Goal: Task Accomplishment & Management: Use online tool/utility

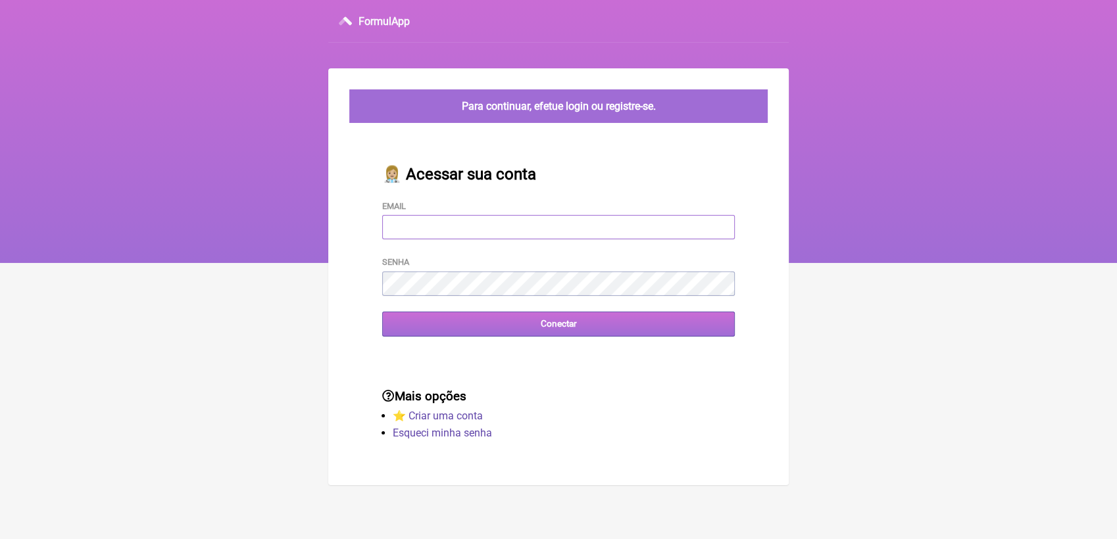
type input "terapiasveronicadias@gmail.com"
click at [529, 321] on input "Conectar" at bounding box center [558, 324] width 353 height 24
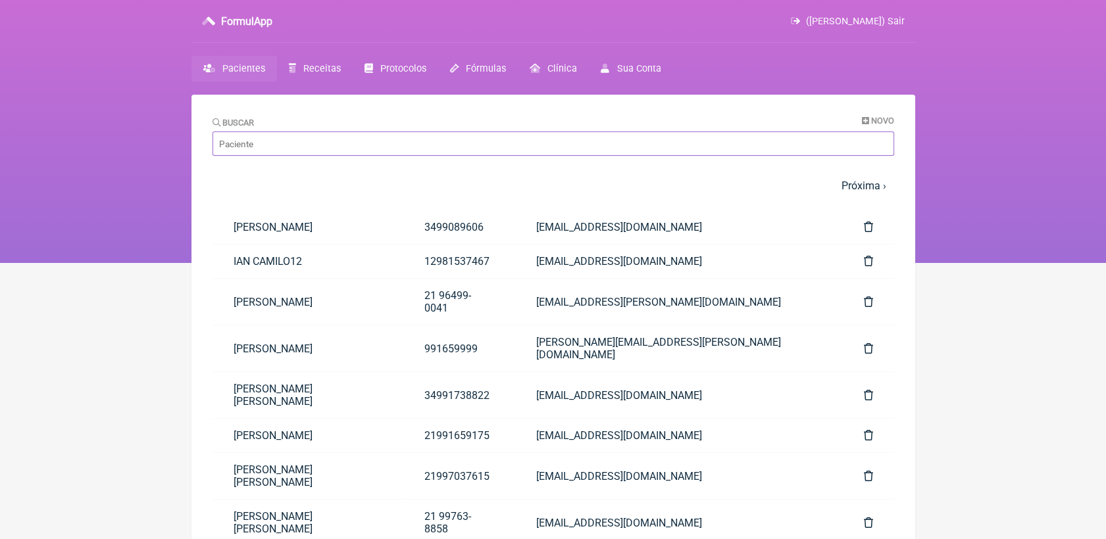
click at [389, 133] on input "Buscar" at bounding box center [552, 144] width 681 height 24
type input "karem"
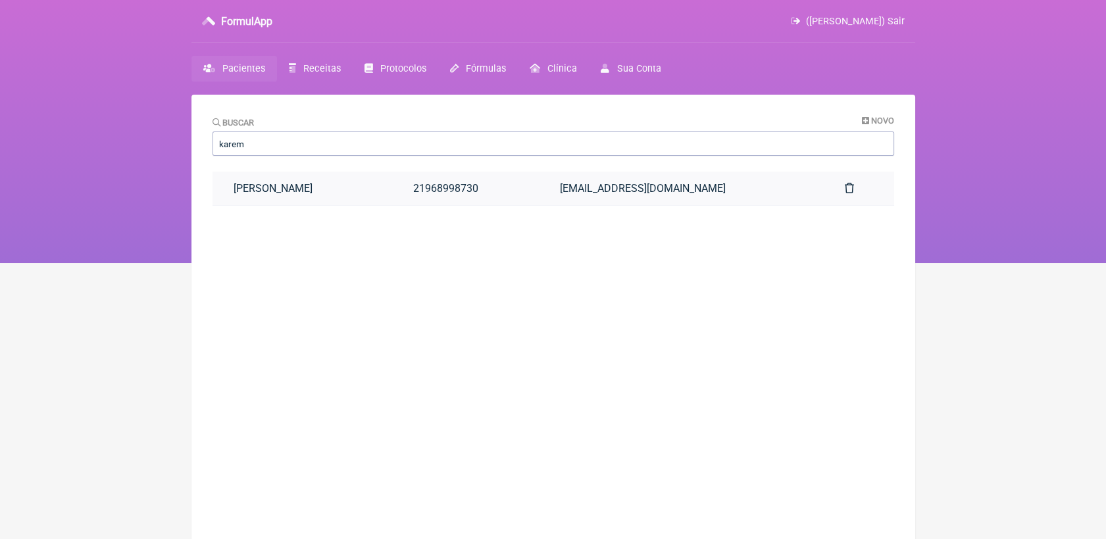
click at [347, 189] on link "[PERSON_NAME] [PERSON_NAME] [PERSON_NAME] [PERSON_NAME]" at bounding box center [302, 189] width 180 height 34
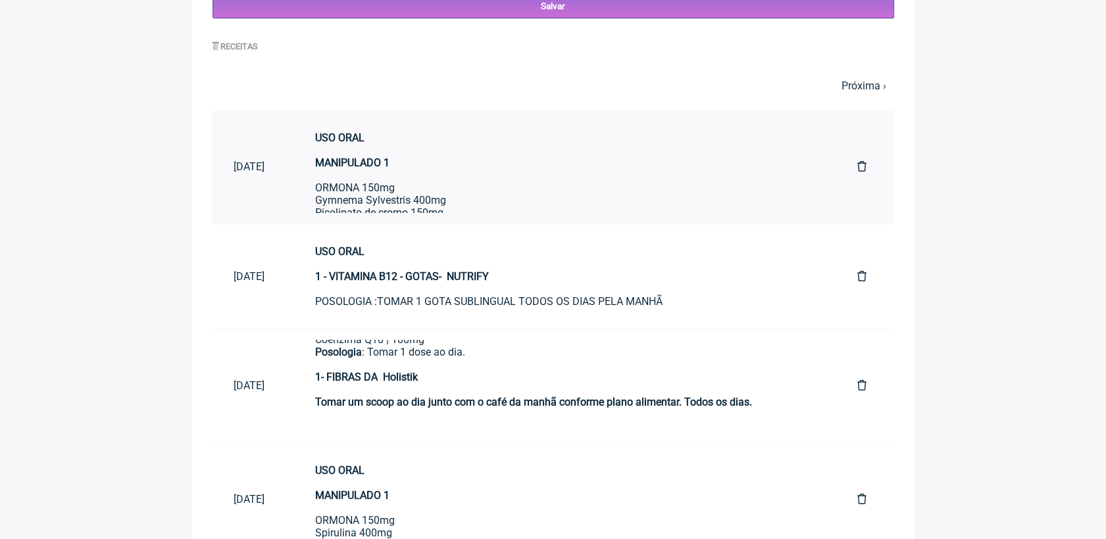
scroll to position [632, 0]
click at [866, 93] on link "Próxima ›" at bounding box center [863, 86] width 45 height 12
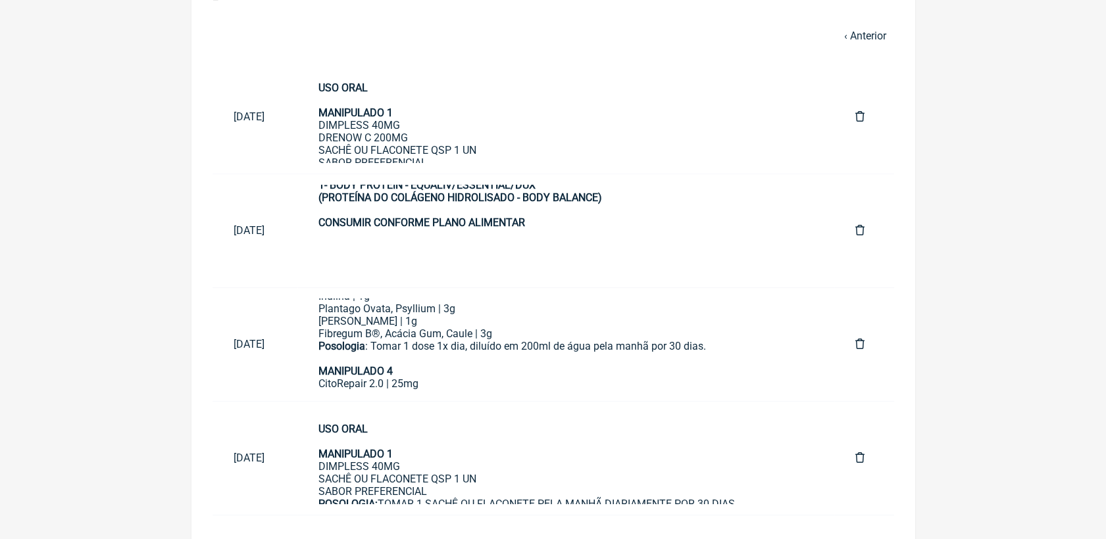
scroll to position [696, 0]
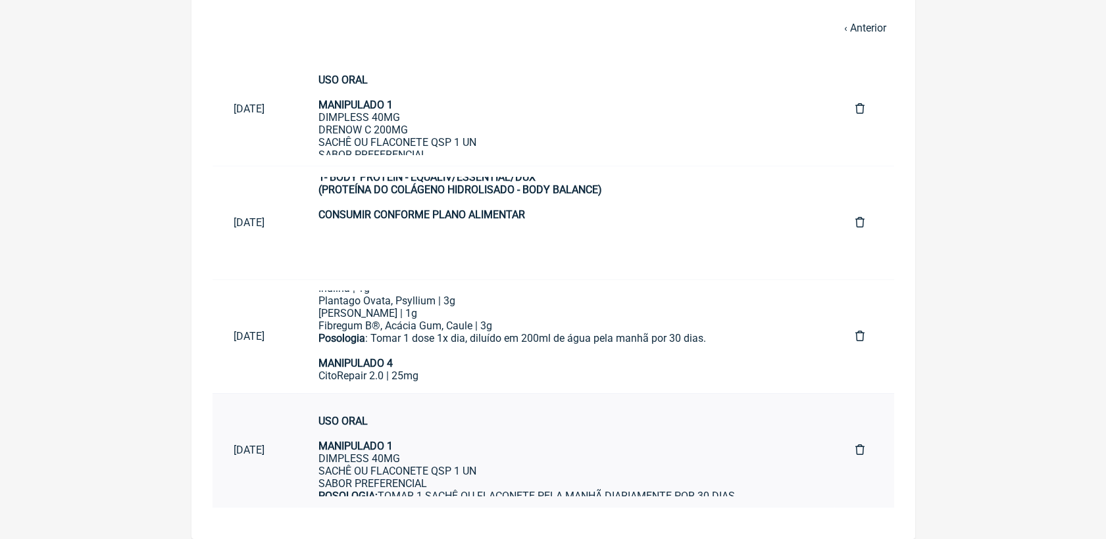
click at [449, 465] on div "USO ORAL MANIPULADO 1 DIMPLESS 40MG SACHÊ OU FLACONETE QSP 1 UN SABOR PREFERENC…" at bounding box center [565, 477] width 495 height 125
click at [479, 445] on div "USO ORAL MANIPULADO 1 DIMPLESS 40MG SACHÊ OU FLACONETE QSP 1 UN SABOR PREFERENC…" at bounding box center [565, 477] width 495 height 125
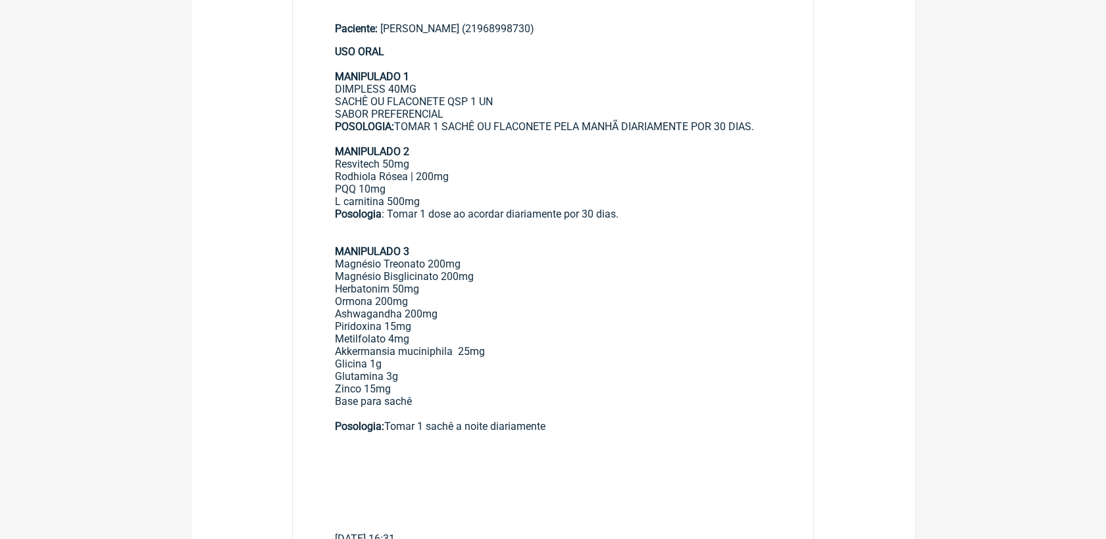
scroll to position [365, 0]
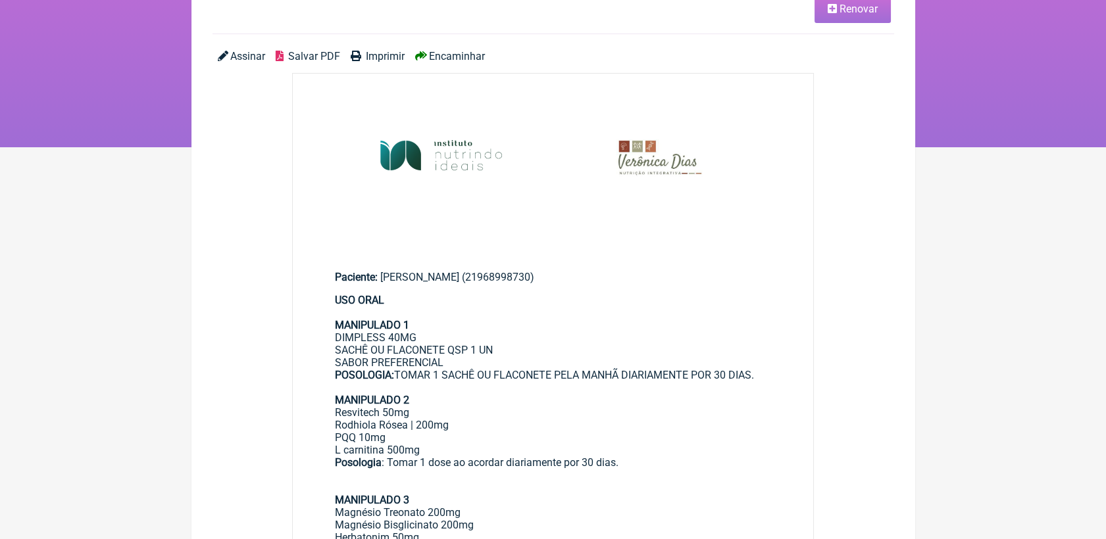
scroll to position [73, 0]
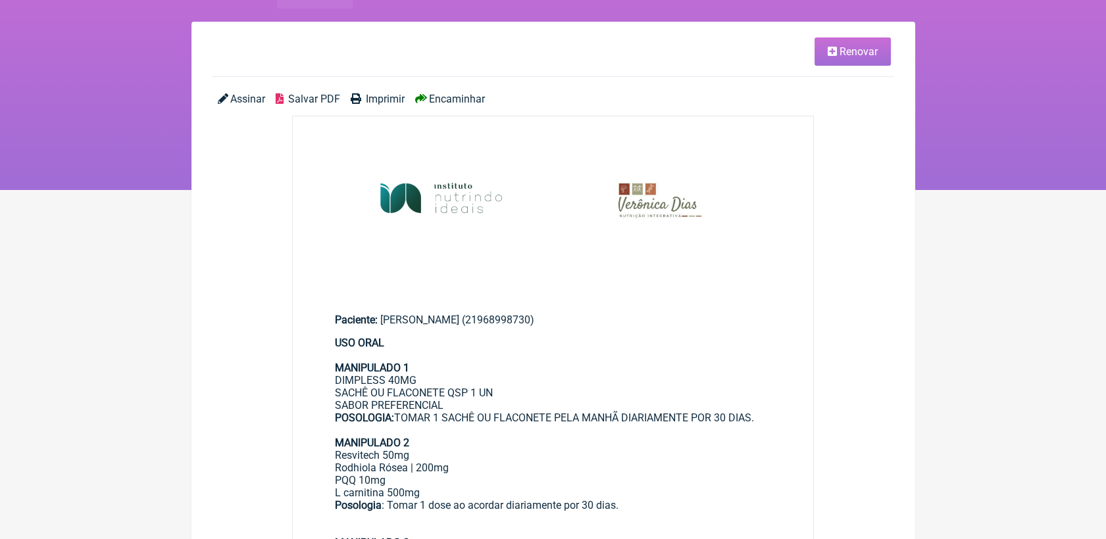
click at [830, 62] on link "Renovar" at bounding box center [852, 51] width 76 height 28
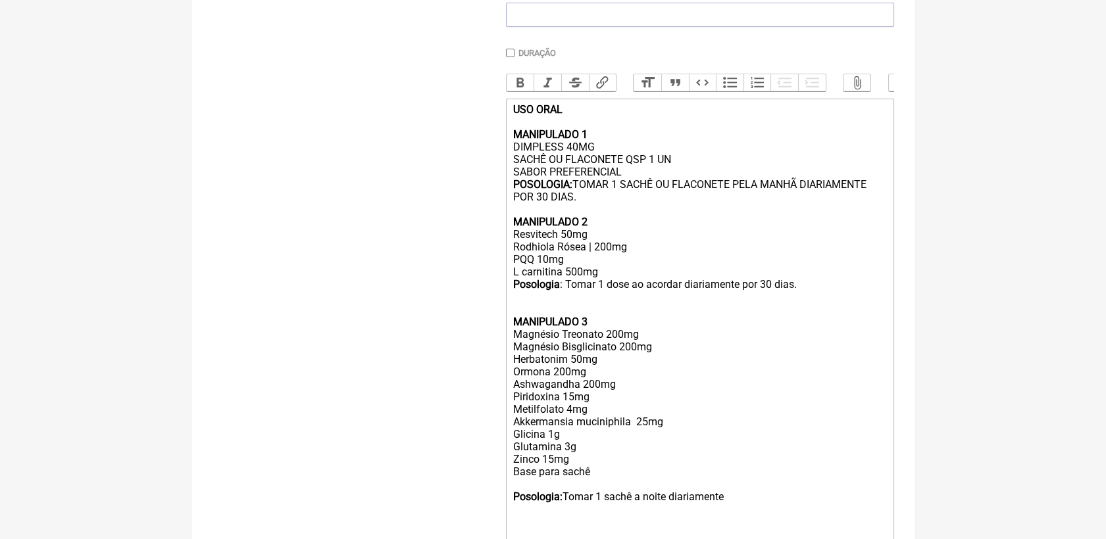
scroll to position [438, 0]
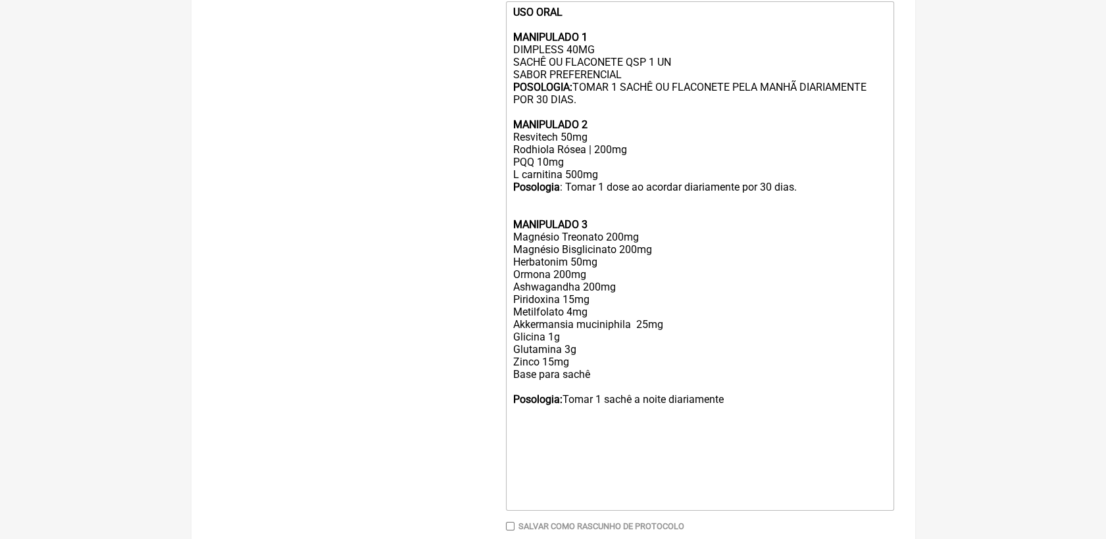
click at [620, 61] on div "USO ORAL MANIPULADO 1 DIMPLESS 40MG SACHÊ OU FLACONETE QSP 1 UN SABOR PREFERENC…" at bounding box center [699, 74] width 374 height 137
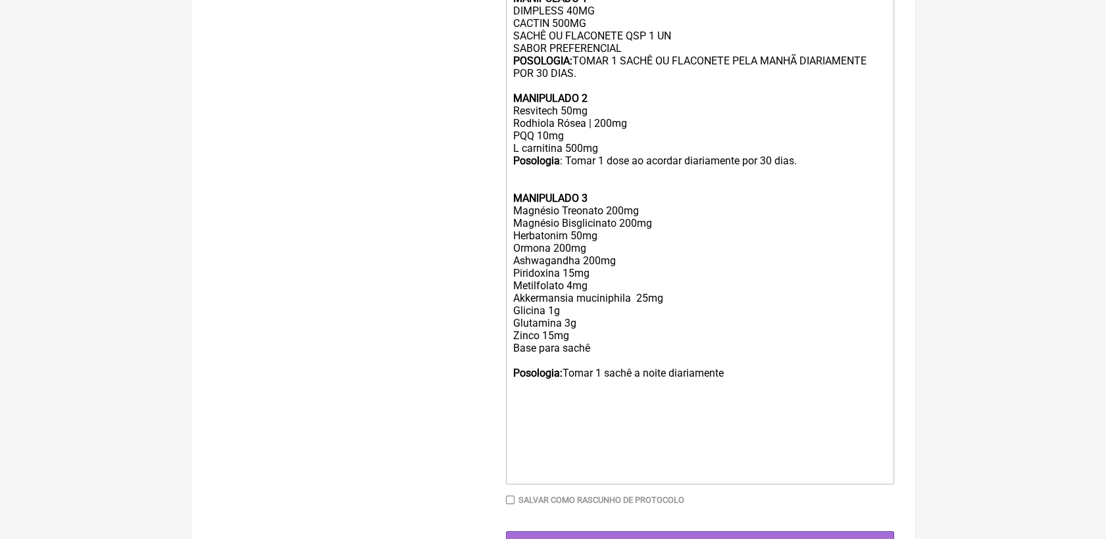
scroll to position [511, 0]
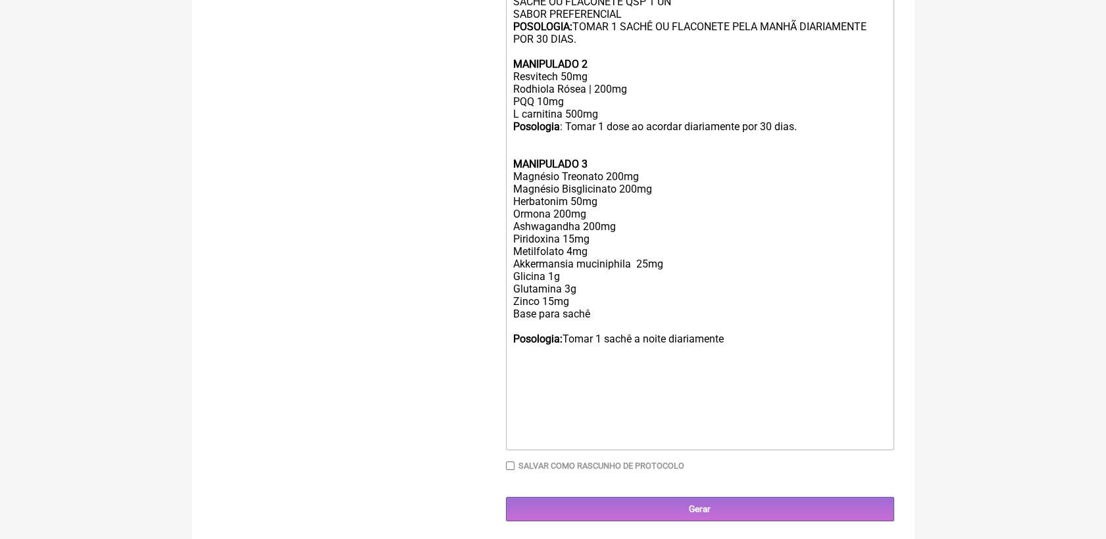
click at [804, 44] on div "USO ORAL MANIPULADO 1 DIMPLESS 40MG CACTIN 500MG SACHÊ OU FLACONETE QSP 1 UN SA…" at bounding box center [699, 8] width 374 height 150
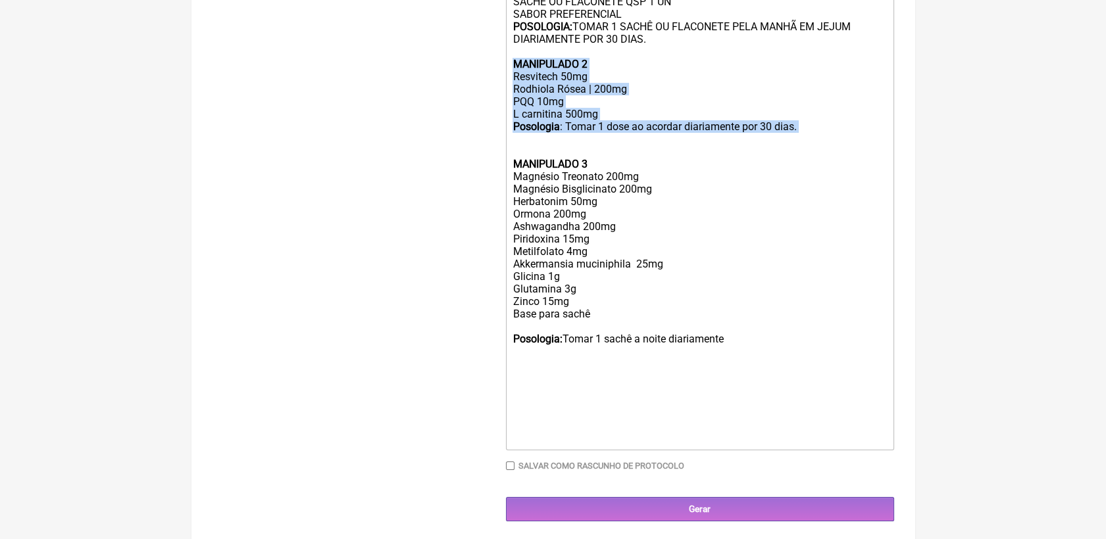
drag, startPoint x: 512, startPoint y: 80, endPoint x: 793, endPoint y: 160, distance: 291.9
click at [793, 160] on trix-editor "USO ORAL MANIPULADO 1 DIMPLESS 40MG CACTIN 500MG SACHÊ OU FLACONETE QSP 1 UN SA…" at bounding box center [700, 189] width 388 height 522
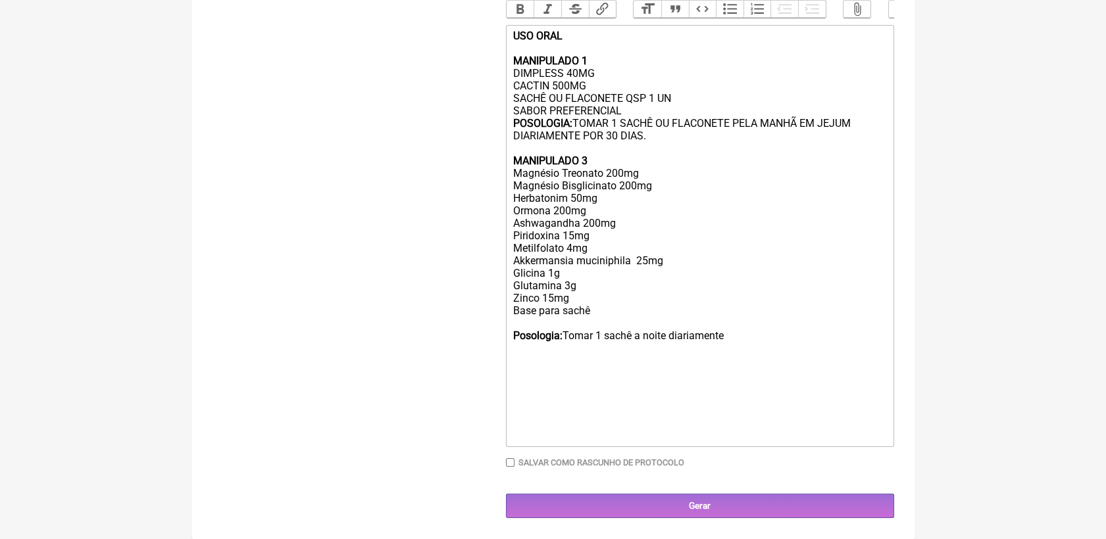
scroll to position [441, 0]
click at [589, 152] on div "USO ORAL MANIPULADO 1 DIMPLESS 40MG CACTIN 500MG SACHÊ OU FLACONETE QSP 1 UN SA…" at bounding box center [699, 223] width 374 height 387
drag, startPoint x: 562, startPoint y: 162, endPoint x: 603, endPoint y: 162, distance: 41.4
click at [603, 162] on div "USO ORAL MANIPULADO 1 DIMPLESS 40MG CACTIN 500MG SACHÊ OU FLACONETE QSP 1 UN SA…" at bounding box center [699, 223] width 374 height 387
drag, startPoint x: 513, startPoint y: 208, endPoint x: 594, endPoint y: 208, distance: 80.9
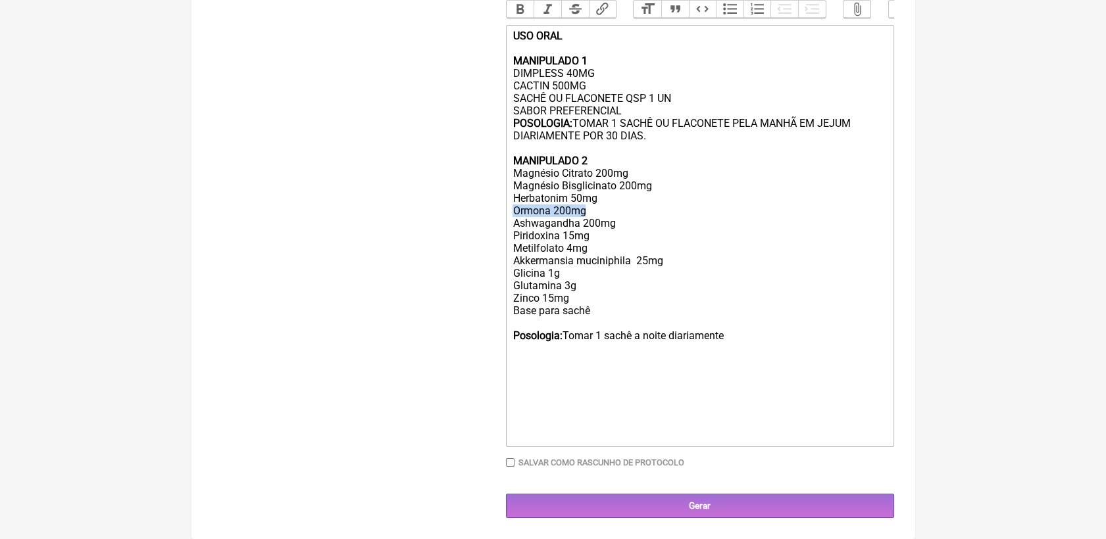
click at [594, 208] on div "USO ORAL MANIPULADO 1 DIMPLESS 40MG CACTIN 500MG SACHÊ OU FLACONETE QSP 1 UN SA…" at bounding box center [699, 223] width 374 height 387
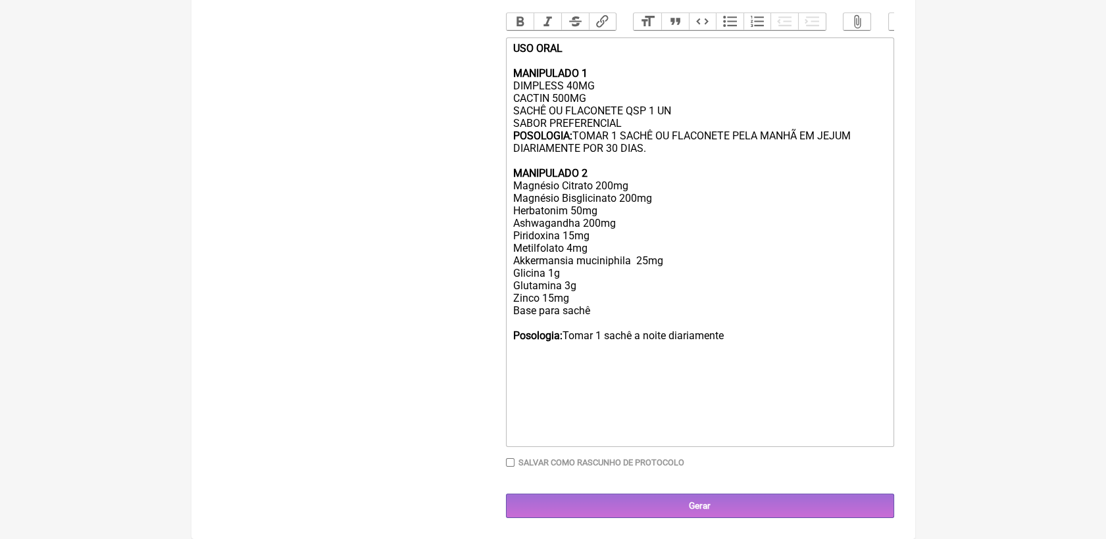
click at [579, 241] on div "USO ORAL MANIPULADO 1 DIMPLESS 40MG CACTIN 500MG SACHÊ OU FLACONETE QSP 1 UN SA…" at bounding box center [699, 229] width 374 height 375
drag, startPoint x: 512, startPoint y: 257, endPoint x: 681, endPoint y: 292, distance: 172.0
click at [681, 292] on div "USO ORAL MANIPULADO 1 DIMPLESS 40MG CACTIN 500MG SACHÊ OU FLACONETE QSP 1 UN SA…" at bounding box center [699, 229] width 374 height 375
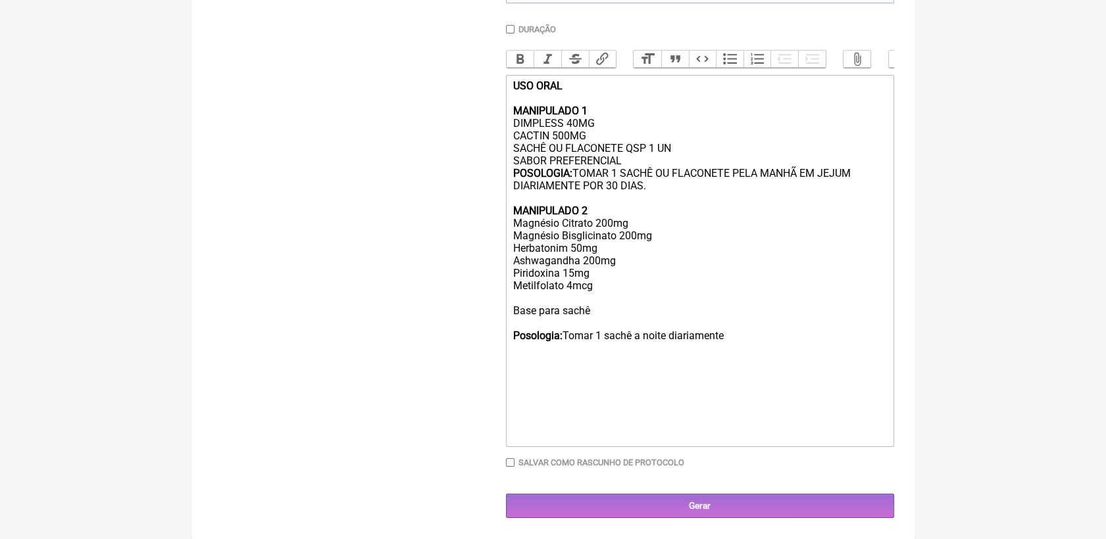
scroll to position [377, 0]
type trix-editor "<div><strong>USO ORAL<br><br>MANIPULADO 1</strong><br>DIMPLESS 40MG<br>CACTIN 5…"
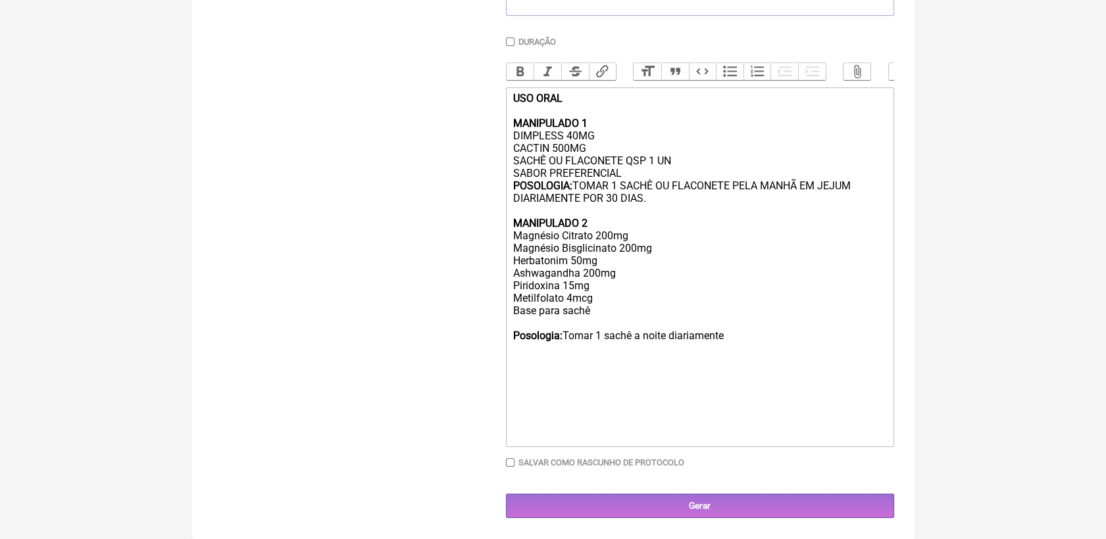
click at [629, 370] on div "USO ORAL MANIPULADO 1 DIMPLESS 40MG CACTIN 500MG SACHÊ OU FLACONETE QSP 1 UN SA…" at bounding box center [699, 254] width 374 height 325
click at [541, 301] on div "USO ORAL MANIPULADO 1 DIMPLESS 40MG CACTIN 500MG SACHÊ OU FLACONETE QSP 1 UN SA…" at bounding box center [699, 254] width 374 height 325
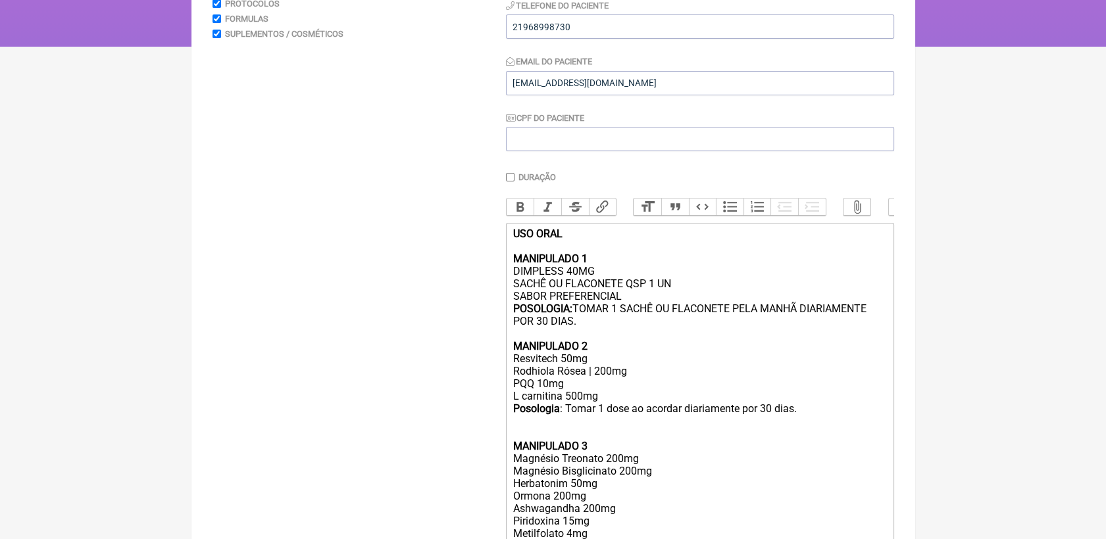
scroll to position [219, 0]
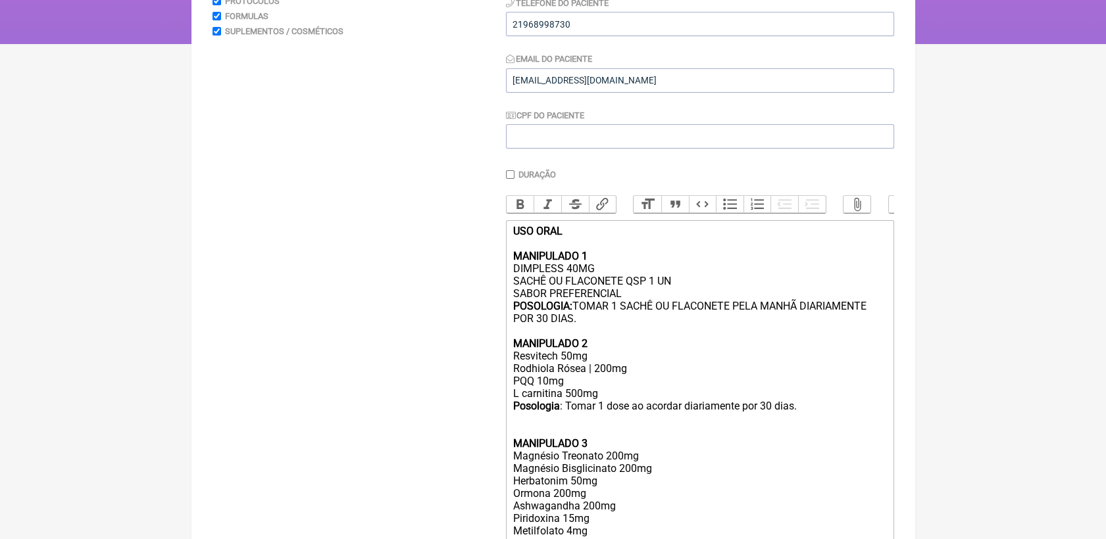
click at [616, 289] on div "USO ORAL MANIPULADO 1 DIMPLESS 40MG SACHÊ OU FLACONETE QSP 1 UN SABOR PREFERENC…" at bounding box center [699, 293] width 374 height 137
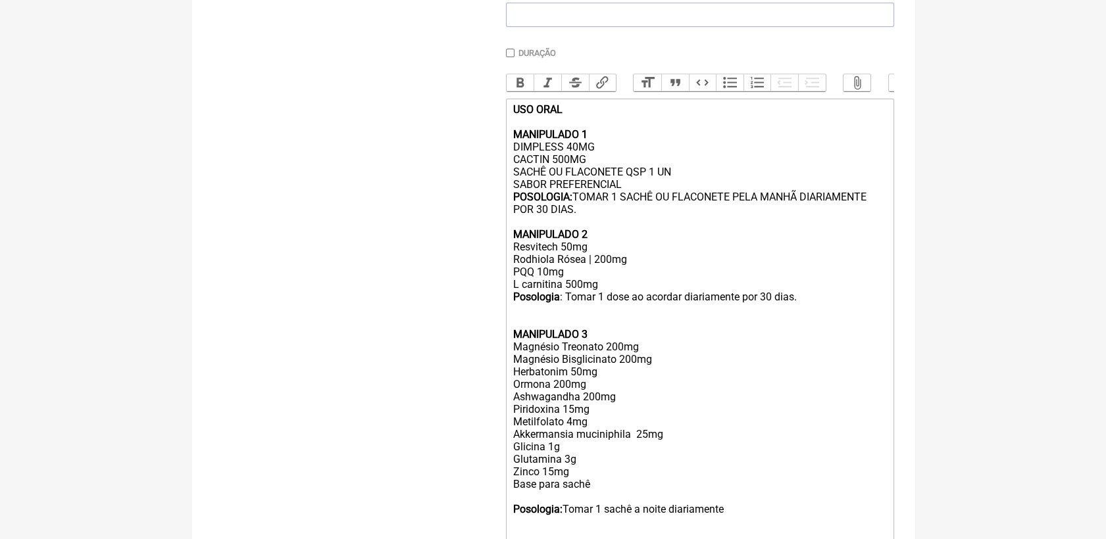
scroll to position [365, 0]
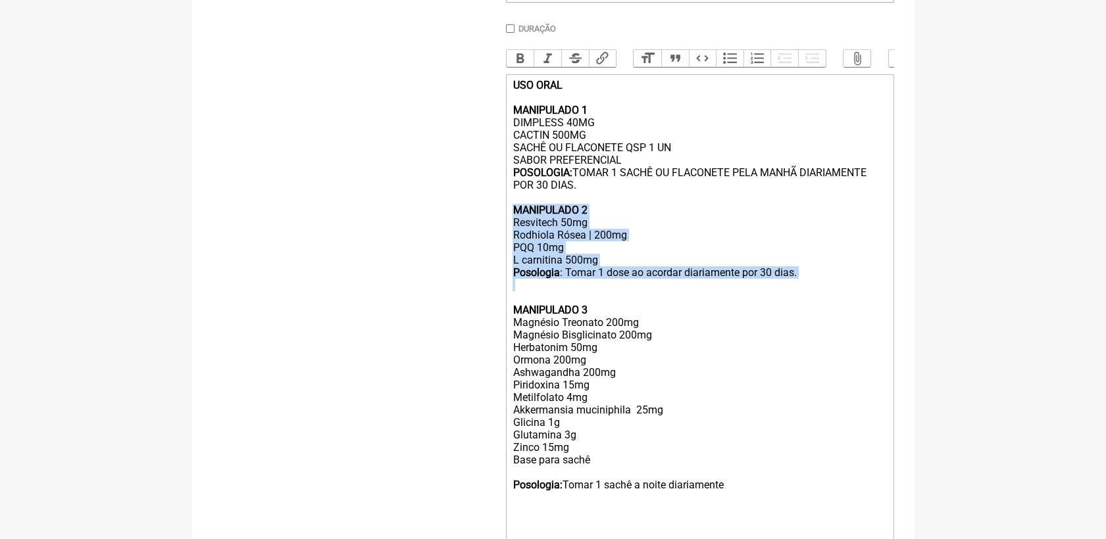
drag, startPoint x: 511, startPoint y: 226, endPoint x: 638, endPoint y: 314, distance: 154.5
click at [638, 314] on trix-editor "USO ORAL MANIPULADO 1 DIMPLESS 40MG CACTIN 500MG SACHÊ OU FLACONETE QSP 1 UN SA…" at bounding box center [700, 335] width 388 height 522
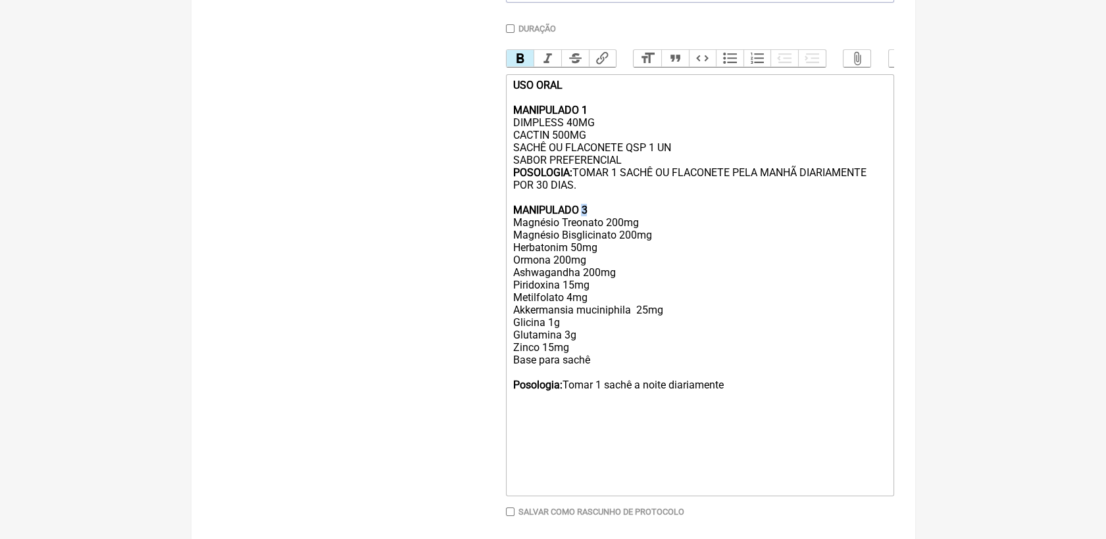
click at [587, 216] on strong "MANIPULADO 3" at bounding box center [549, 210] width 74 height 12
click at [678, 301] on div "USO ORAL MANIPULADO 1 DIMPLESS 40MG CACTIN 500MG SACHÊ OU FLACONETE QSP 1 UN SA…" at bounding box center [699, 272] width 374 height 387
drag, startPoint x: 563, startPoint y: 240, endPoint x: 602, endPoint y: 240, distance: 38.8
click at [602, 240] on div "USO ORAL MANIPULADO 1 DIMPLESS 40MG CACTIN 500MG SACHÊ OU FLACONETE QSP 1 UN SA…" at bounding box center [699, 272] width 374 height 387
drag, startPoint x: 597, startPoint y: 241, endPoint x: 606, endPoint y: 237, distance: 9.4
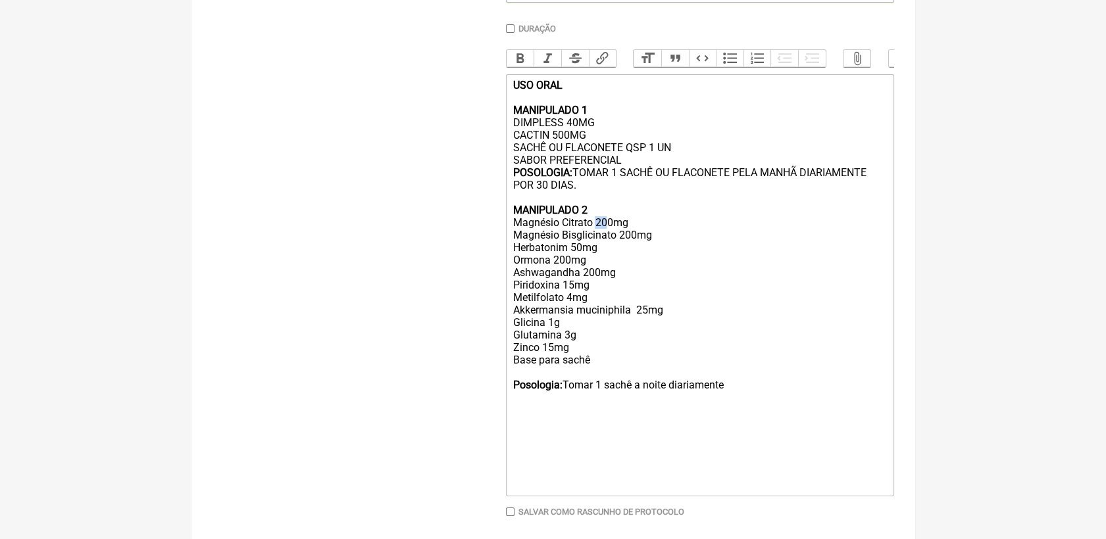
click at [606, 237] on div "USO ORAL MANIPULADO 1 DIMPLESS 40MG CACTIN 500MG SACHÊ OU FLACONETE QSP 1 UN SA…" at bounding box center [699, 272] width 374 height 387
drag, startPoint x: 621, startPoint y: 255, endPoint x: 629, endPoint y: 253, distance: 8.1
click at [629, 253] on div "USO ORAL MANIPULADO 1 DIMPLESS 40MG CACTIN 500MG SACHÊ OU FLACONETE QSP 1 UN SA…" at bounding box center [699, 272] width 374 height 387
drag, startPoint x: 512, startPoint y: 278, endPoint x: 589, endPoint y: 284, distance: 77.8
click at [589, 284] on div "USO ORAL MANIPULADO 1 DIMPLESS 40MG CACTIN 500MG SACHÊ OU FLACONETE QSP 1 UN SA…" at bounding box center [699, 272] width 374 height 387
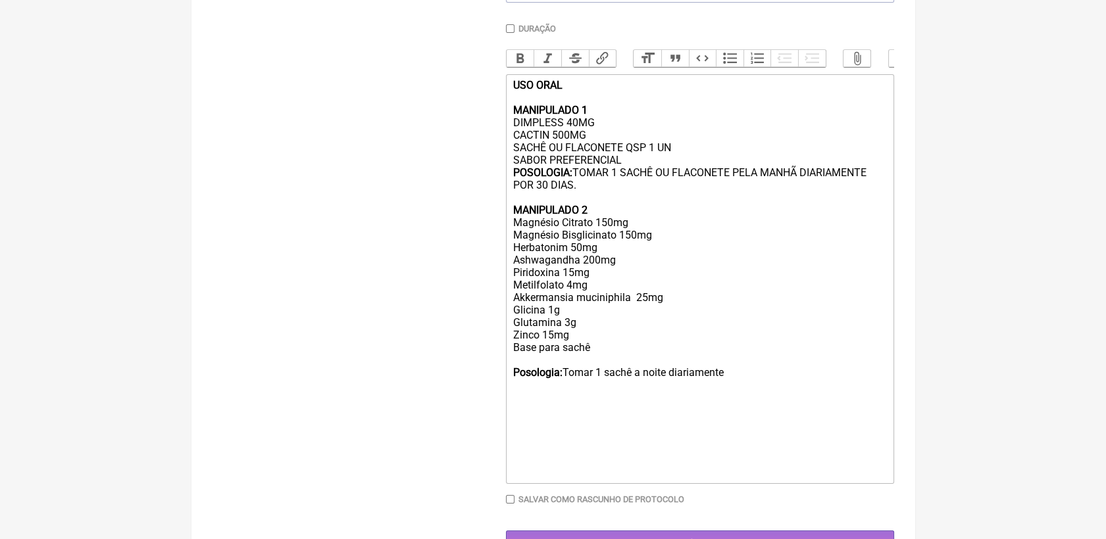
click at [579, 303] on div "USO ORAL MANIPULADO 1 DIMPLESS 40MG CACTIN 500MG SACHÊ OU FLACONETE QSP 1 UN SA…" at bounding box center [699, 266] width 374 height 375
drag, startPoint x: 513, startPoint y: 319, endPoint x: 591, endPoint y: 351, distance: 84.0
click at [591, 351] on div "USO ORAL MANIPULADO 1 DIMPLESS 40MG CACTIN 500MG SACHÊ OU FLACONETE QSP 1 UN SA…" at bounding box center [699, 266] width 374 height 375
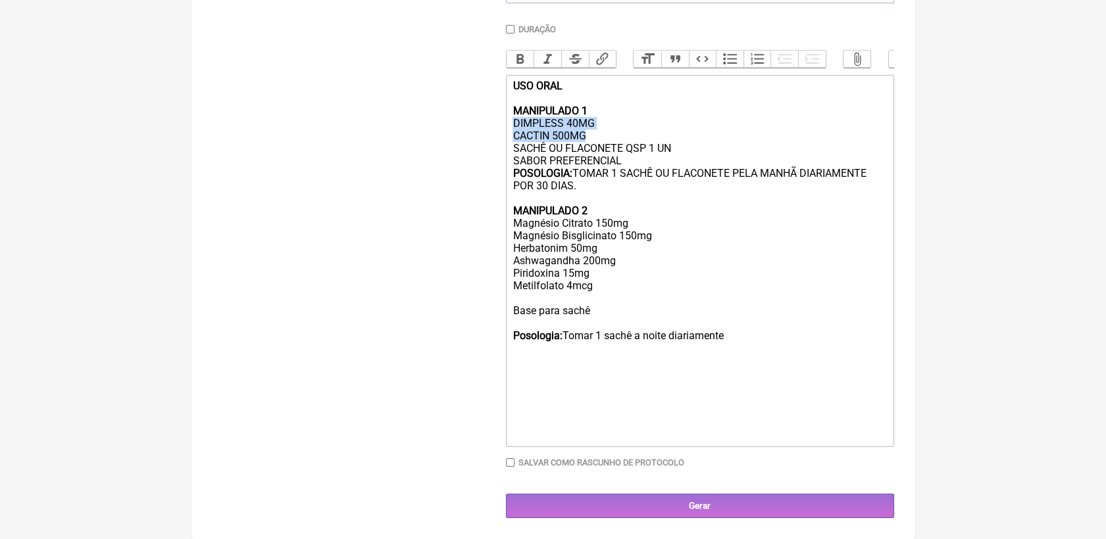
drag, startPoint x: 510, startPoint y: 137, endPoint x: 585, endPoint y: 150, distance: 76.1
click at [585, 150] on trix-editor "USO ORAL MANIPULADO 1 DIMPLESS 40MG CACTIN 500MG SACHÊ OU FLACONETE QSP 1 UN SA…" at bounding box center [700, 261] width 388 height 372
click at [553, 137] on div "USO ORAL MANIPULADO 1 Venolim75mg SACHÊ OU FLACONETE QSP 1 UN SABOR PREFERENCIA…" at bounding box center [699, 248] width 374 height 337
click at [584, 137] on div "USO ORAL MANIPULADO 1 Venolim 75mg SACHÊ OU FLACONETE QSP 1 UN SABOR PREFERENCI…" at bounding box center [699, 248] width 374 height 337
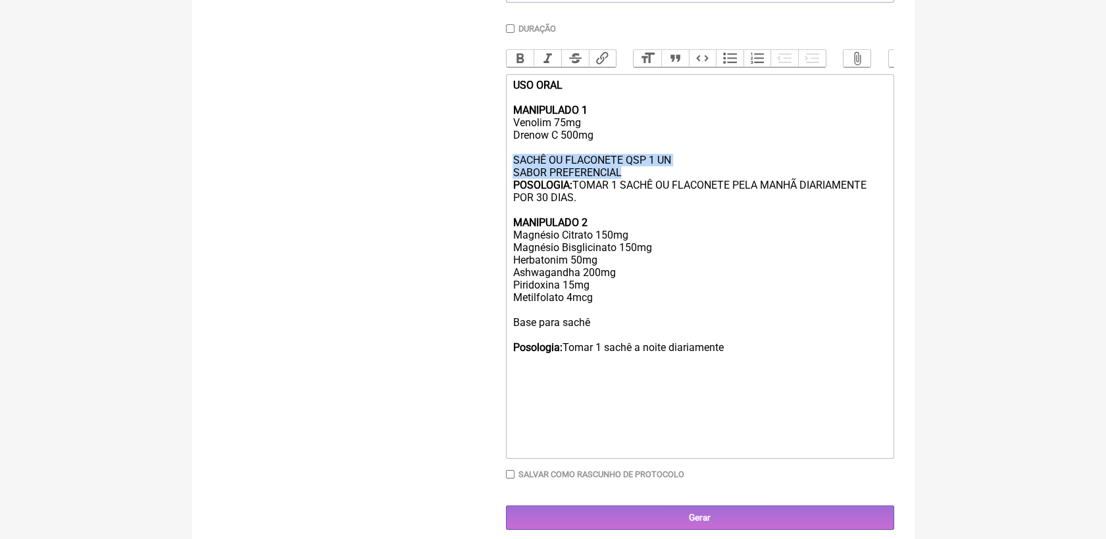
drag, startPoint x: 514, startPoint y: 179, endPoint x: 633, endPoint y: 194, distance: 120.7
click at [633, 194] on div "USO ORAL MANIPULADO 1 Venolim 75mg Drenow C 500mg SACHÊ OU FLACONETE QSP 1 UN S…" at bounding box center [699, 254] width 374 height 350
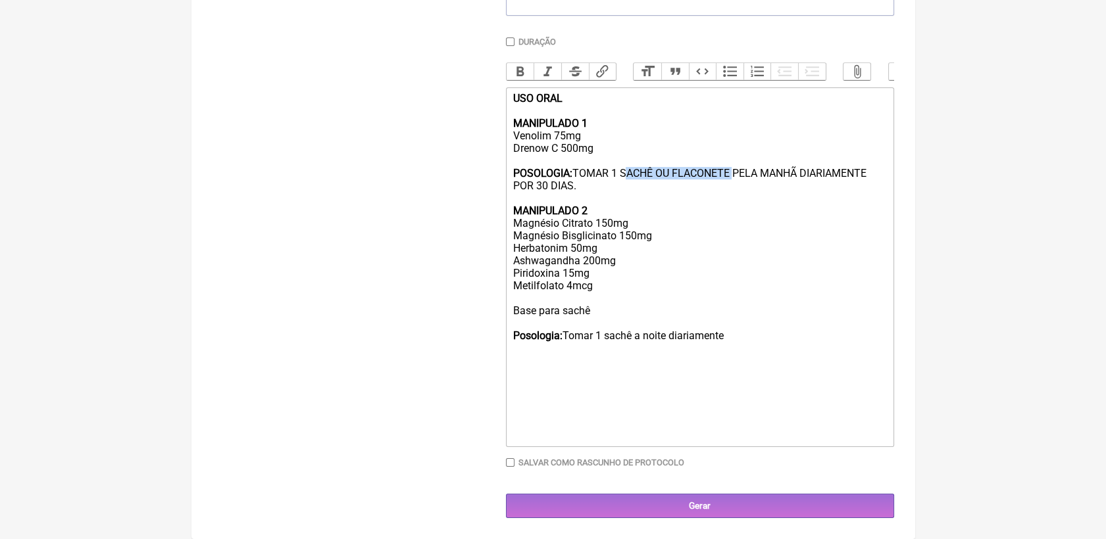
drag, startPoint x: 623, startPoint y: 174, endPoint x: 733, endPoint y: 182, distance: 110.1
click at [733, 182] on div "USO ORAL MANIPULADO 1 Venolim 75mg Drenow C 500mg POSOLOGIA: TOMAR 1 SACHÊ OU F…" at bounding box center [699, 254] width 374 height 325
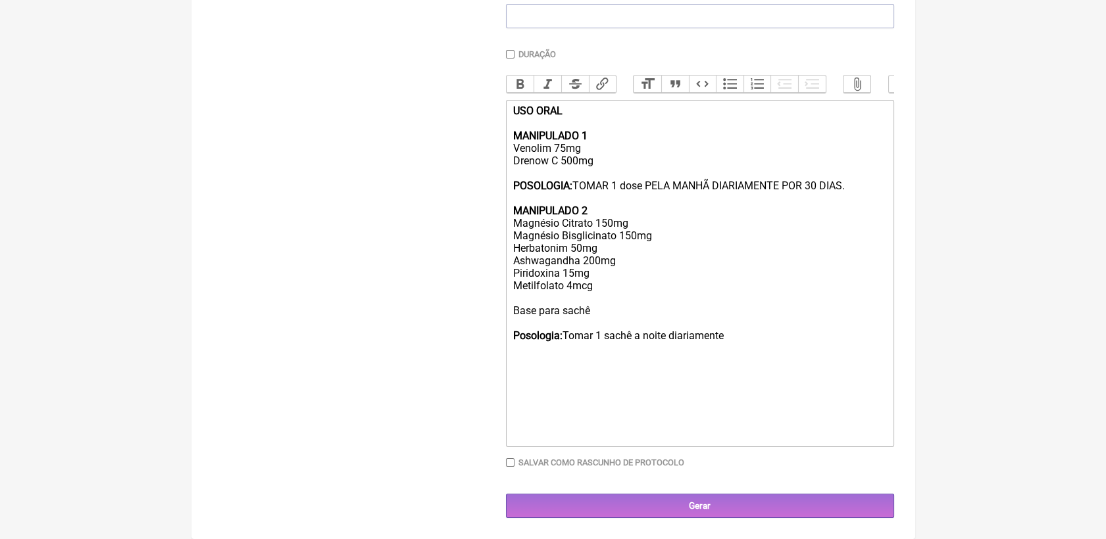
drag, startPoint x: 716, startPoint y: 179, endPoint x: 848, endPoint y: 179, distance: 132.2
click at [848, 179] on div "USO ORAL MANIPULADO 1 Venolim 75mg Drenow C 500mg POSOLOGIA: TOMAR 1 dose PELA …" at bounding box center [699, 261] width 374 height 312
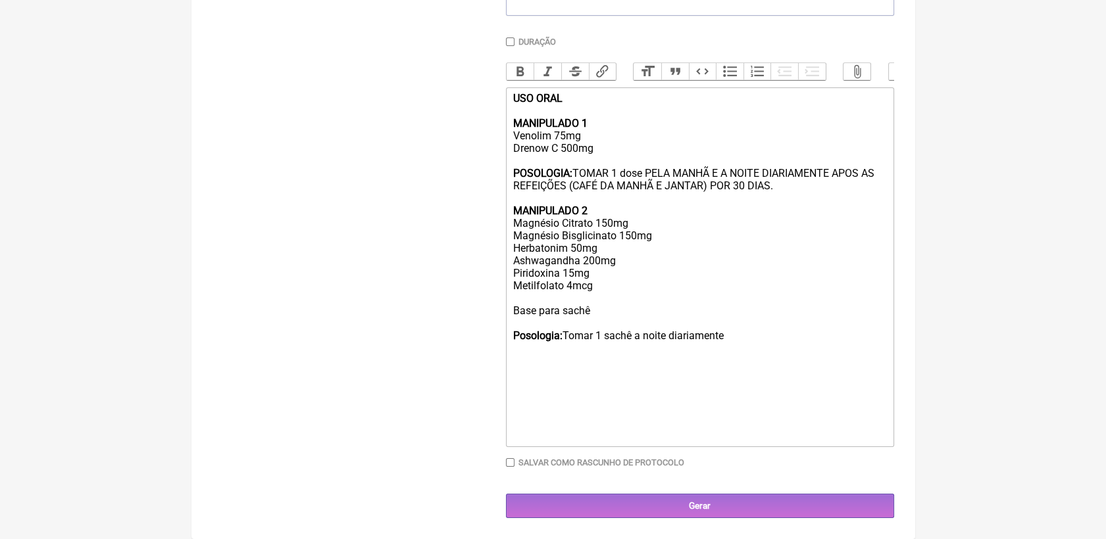
drag, startPoint x: 511, startPoint y: 224, endPoint x: 592, endPoint y: 291, distance: 105.1
click at [592, 291] on div "USO ORAL MANIPULADO 1 Venolim 75mg Drenow C 500mg POSOLOGIA: TOMAR 1 dose PELA …" at bounding box center [699, 254] width 374 height 325
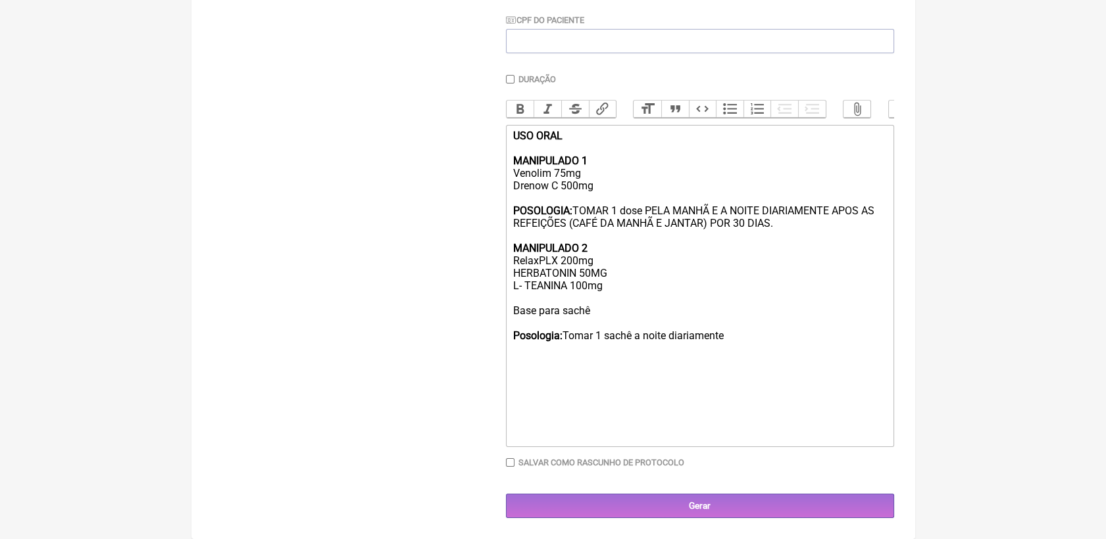
scroll to position [351, 0]
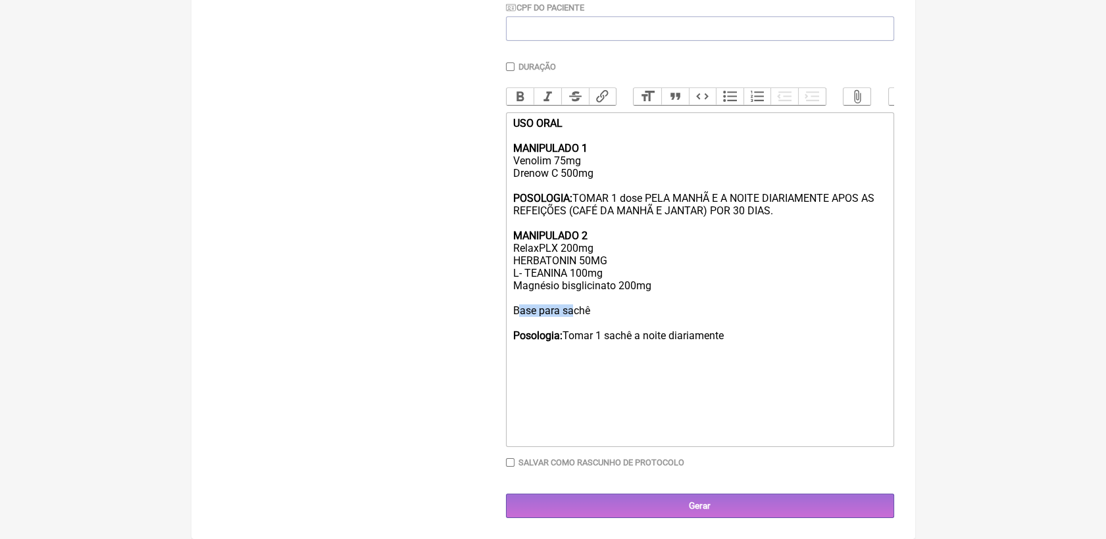
drag, startPoint x: 516, startPoint y: 308, endPoint x: 570, endPoint y: 307, distance: 54.6
click at [570, 307] on div "USO ORAL MANIPULADO 1 Venolim 75mg Drenow C 500mg POSOLOGIA: TOMAR 1 dose PELA …" at bounding box center [699, 267] width 374 height 300
drag, startPoint x: 510, startPoint y: 305, endPoint x: 610, endPoint y: 308, distance: 100.0
click at [610, 308] on trix-editor "USO ORAL MANIPULADO 1 Venolim 75mg Drenow C 500mg POSOLOGIA: TOMAR 1 dose PELA …" at bounding box center [700, 279] width 388 height 335
click at [631, 362] on div "USO ORAL MANIPULADO 1 Venolim 75mg Drenow C 500mg POSOLOGIA: TOMAR 1 dose PELA …" at bounding box center [699, 267] width 374 height 300
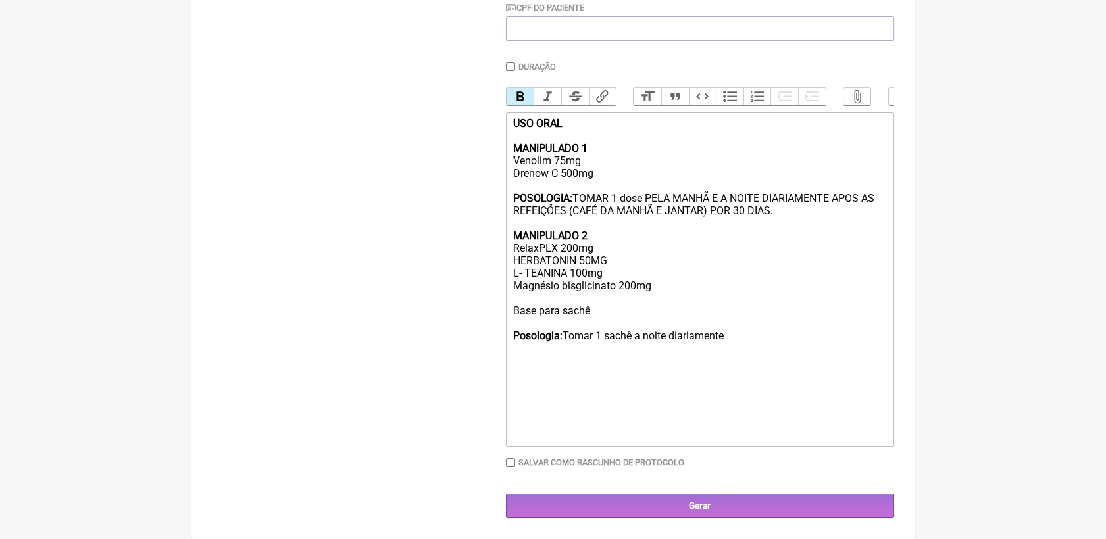
click at [742, 330] on div "USO ORAL MANIPULADO 1 Venolim 75mg Drenow C 500mg POSOLOGIA: TOMAR 1 dose PELA …" at bounding box center [699, 267] width 374 height 300
drag, startPoint x: 673, startPoint y: 341, endPoint x: 726, endPoint y: 330, distance: 54.3
click at [726, 330] on div "USO ORAL MANIPULADO 1 Venolim 75mg Drenow C 500mg POSOLOGIA: TOMAR 1 dose PELA …" at bounding box center [699, 267] width 374 height 300
click at [642, 337] on div "USO ORAL MANIPULADO 1 Venolim 75mg Drenow C 500mg POSOLOGIA: TOMAR 1 dose PELA …" at bounding box center [699, 267] width 374 height 300
click at [669, 330] on div "USO ORAL MANIPULADO 1 Venolim 75mg Drenow C 500mg POSOLOGIA: TOMAR 1 dose PELA …" at bounding box center [699, 267] width 374 height 300
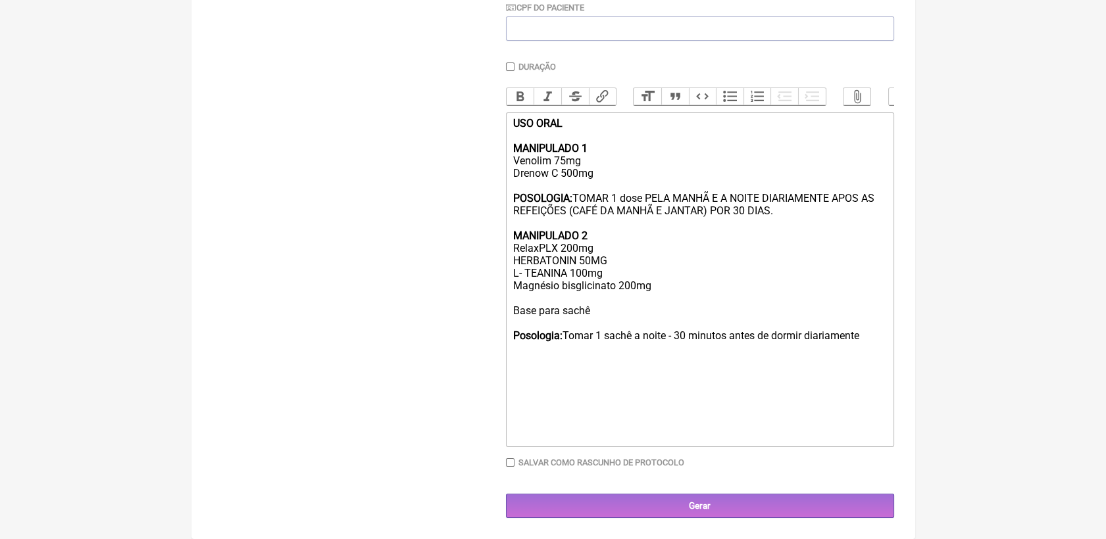
click at [572, 369] on div "USO ORAL MANIPULADO 1 Venolim 75mg Drenow C 500mg POSOLOGIA: TOMAR 1 dose PELA …" at bounding box center [699, 267] width 374 height 300
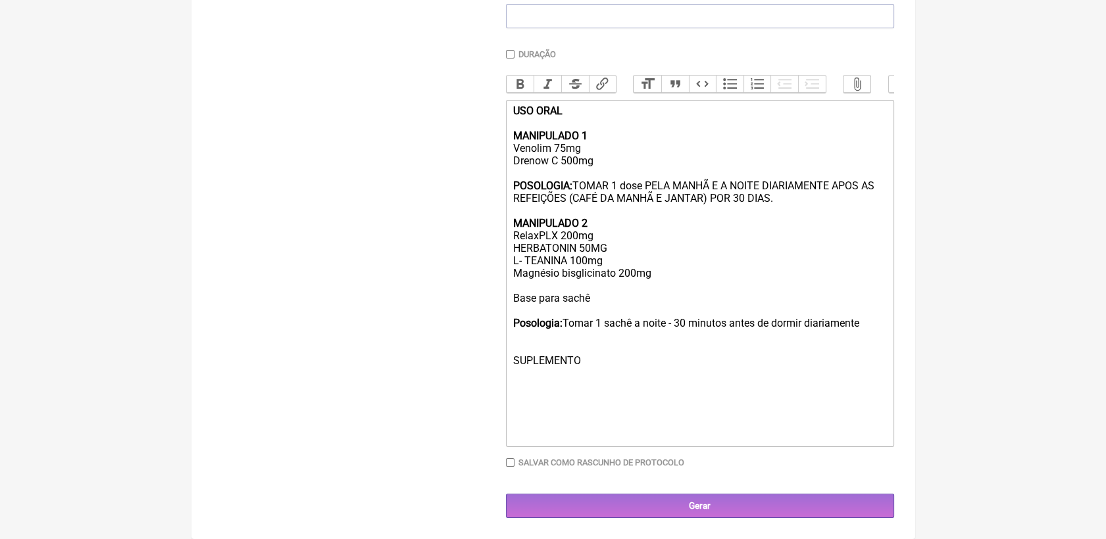
scroll to position [365, 0]
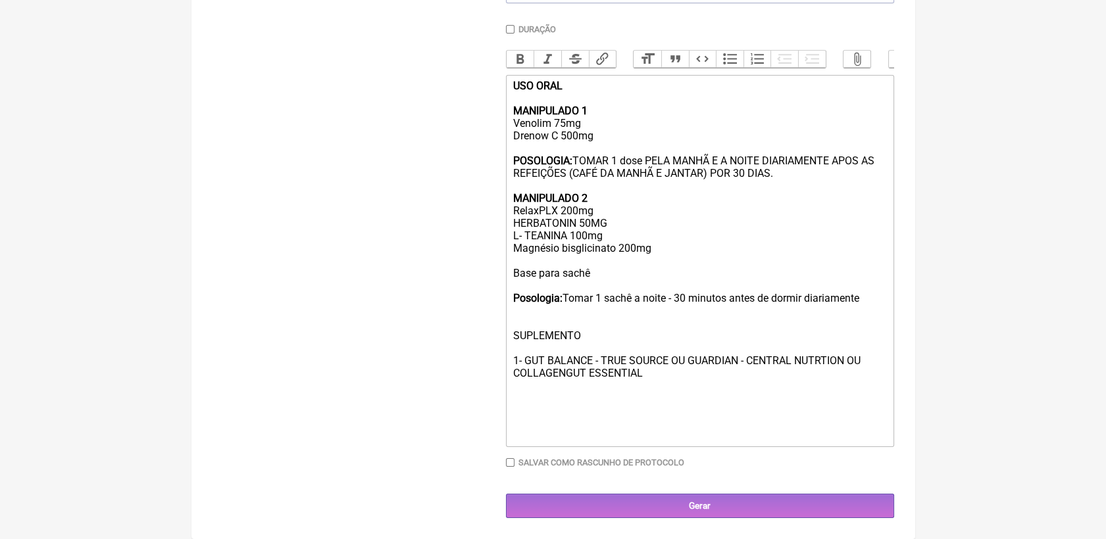
click at [545, 417] on div "USO ORAL MANIPULADO 1 Venolim 75mg Drenow C 500mg POSOLOGIA: TOMAR 1 dose PELA …" at bounding box center [699, 248] width 374 height 337
type trix-editor "<div><strong>USO ORAL<br><br>MANIPULADO 1</strong><br>Venolim 75mg<br>Drenow C …"
drag, startPoint x: 511, startPoint y: 357, endPoint x: 668, endPoint y: 394, distance: 161.5
click at [668, 394] on trix-editor "USO ORAL MANIPULADO 1 Venolim 75mg Drenow C 500mg POSOLOGIA: TOMAR 1 dose PELA …" at bounding box center [700, 261] width 388 height 372
click at [518, 61] on button "Bold" at bounding box center [520, 59] width 28 height 17
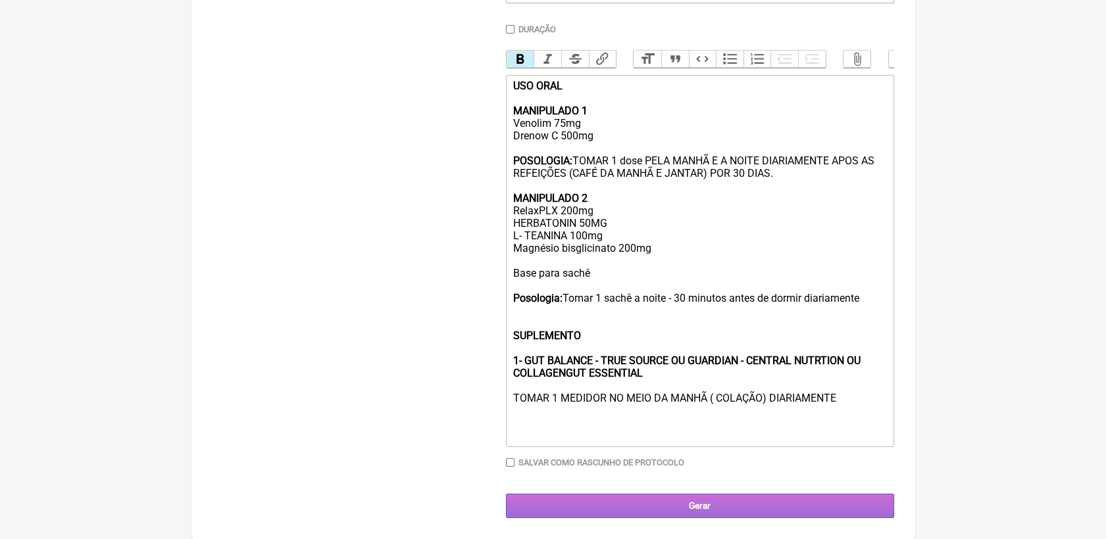
scroll to position [389, 0]
click at [724, 512] on input "Gerar" at bounding box center [700, 506] width 388 height 24
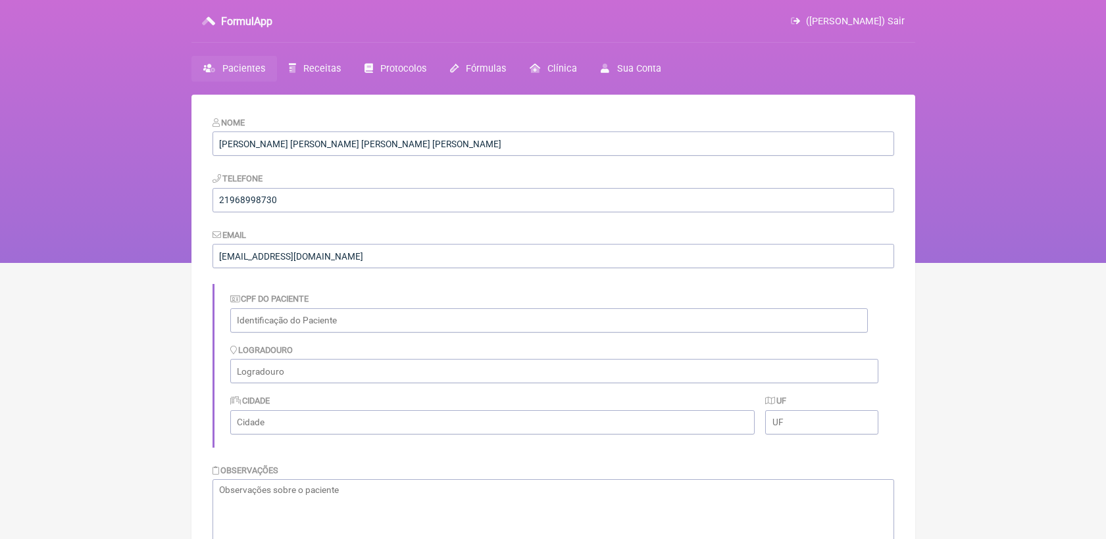
scroll to position [696, 0]
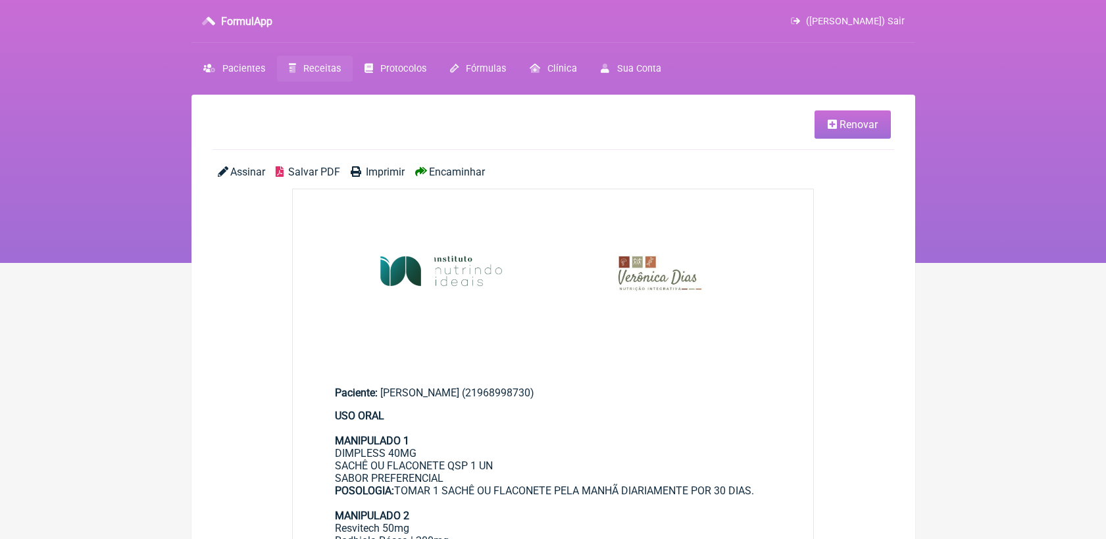
scroll to position [365, 0]
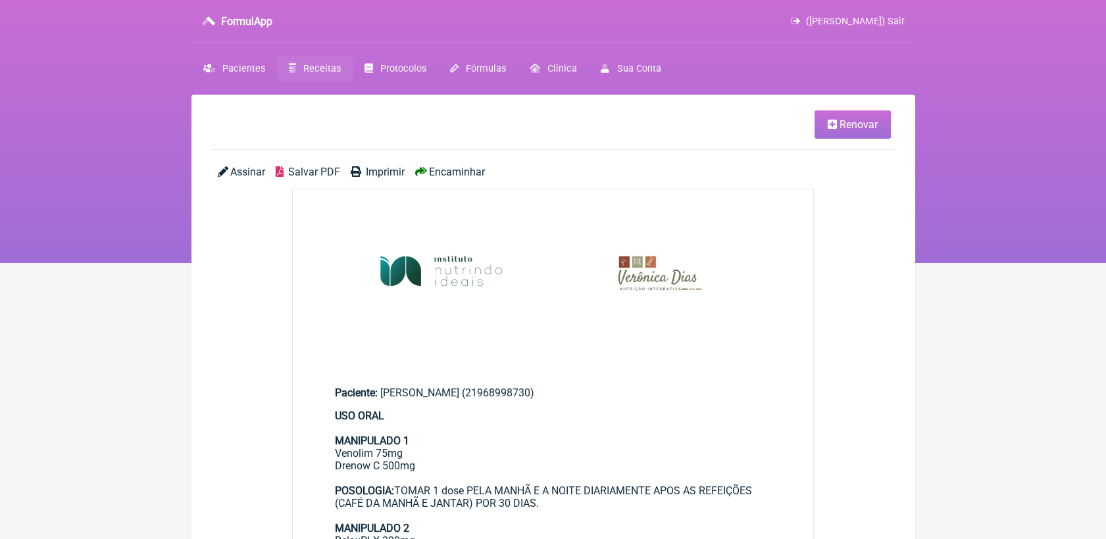
click at [300, 166] on span "Salvar PDF" at bounding box center [314, 172] width 52 height 12
